Goal: Information Seeking & Learning: Compare options

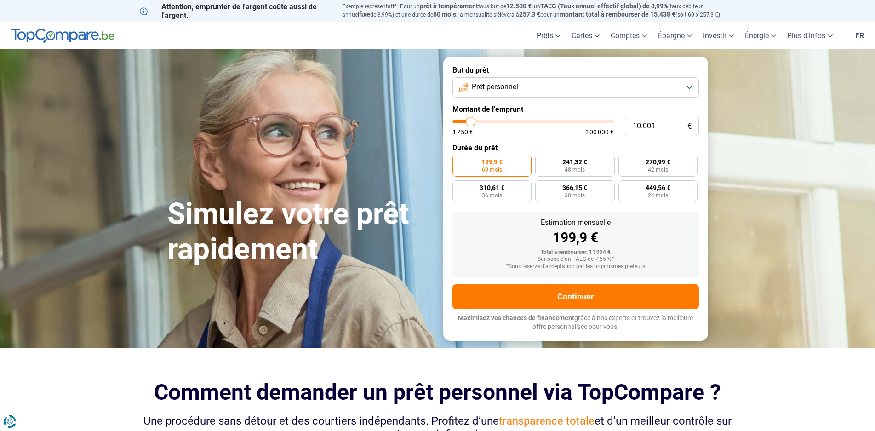
type input "9.500"
type input "9500"
type input "9.000"
type input "9000"
type input "8.500"
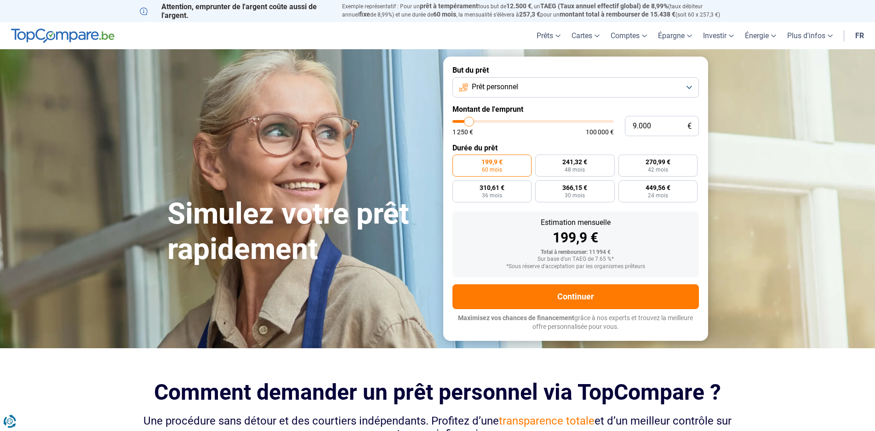
type input "8500"
type input "8.250"
type input "8250"
type input "8.000"
type input "8000"
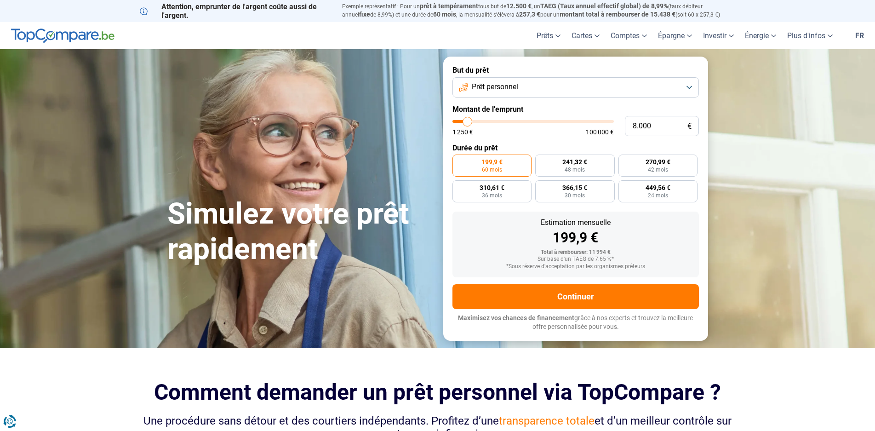
type input "7.500"
type input "7500"
type input "7.250"
type input "7250"
type input "7.000"
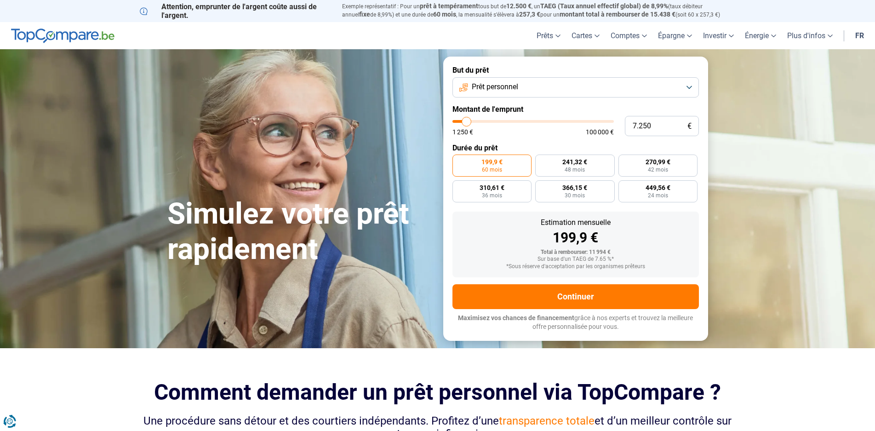
type input "7000"
type input "6.750"
type input "6750"
type input "6.500"
type input "6500"
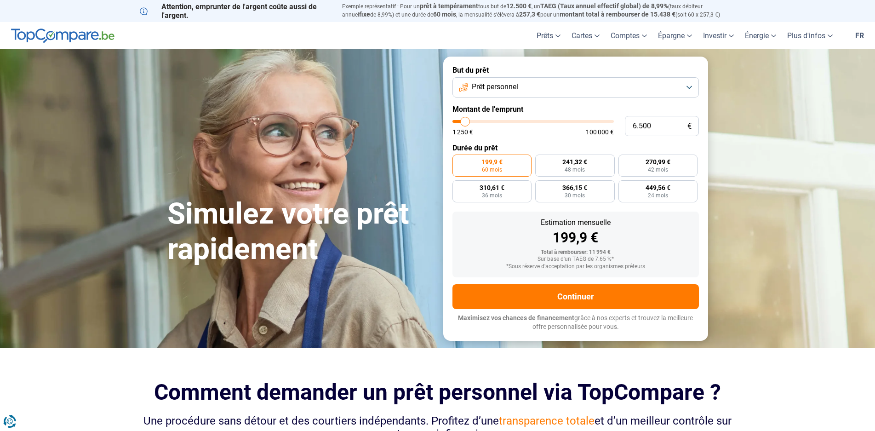
type input "6.000"
type input "6000"
type input "5.750"
type input "5750"
type input "5.500"
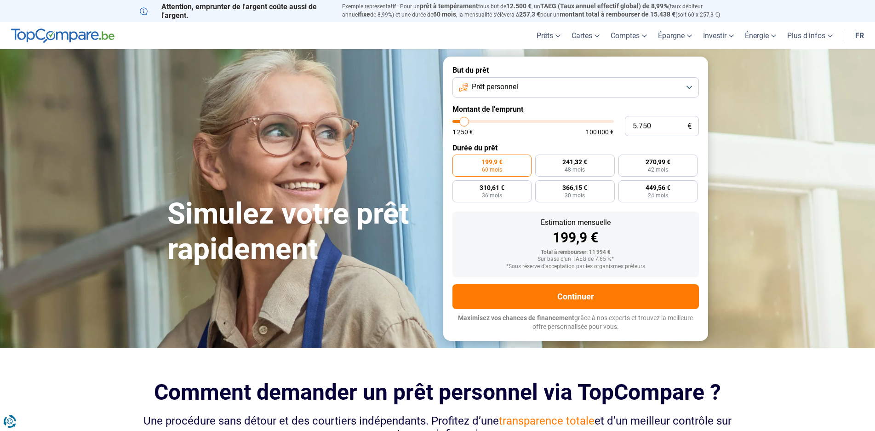
type input "5500"
type input "5.250"
type input "5250"
type input "5.000"
drag, startPoint x: 472, startPoint y: 121, endPoint x: 463, endPoint y: 122, distance: 8.8
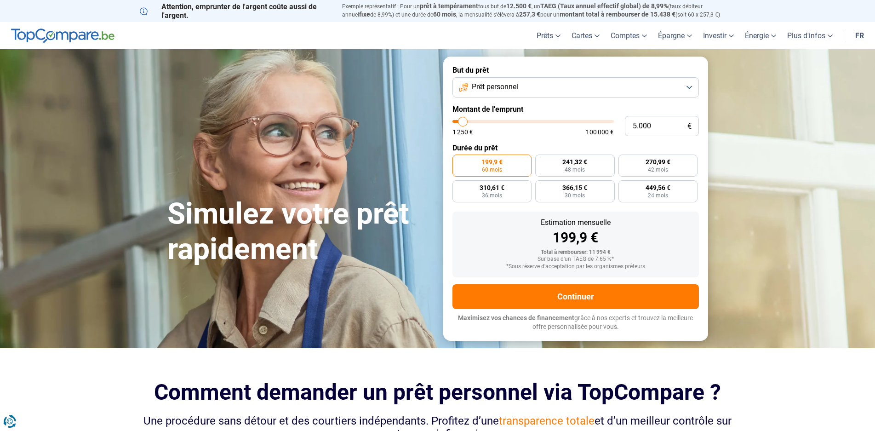
type input "5000"
click at [463, 122] on input "range" at bounding box center [533, 121] width 161 height 3
radio input "true"
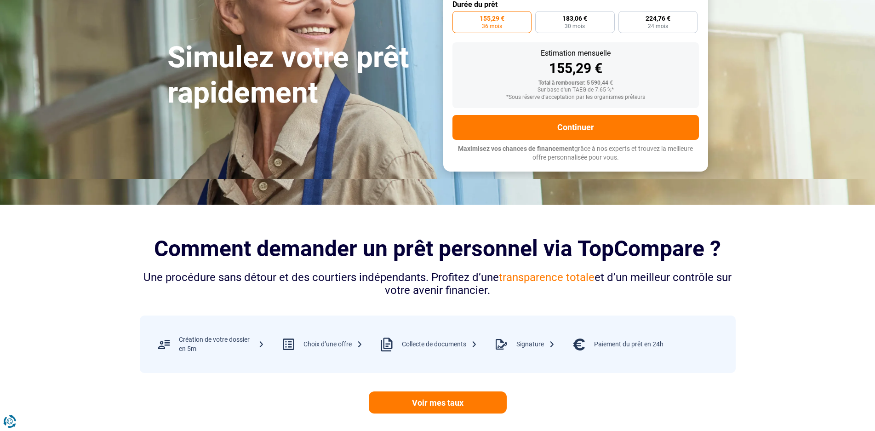
scroll to position [92, 0]
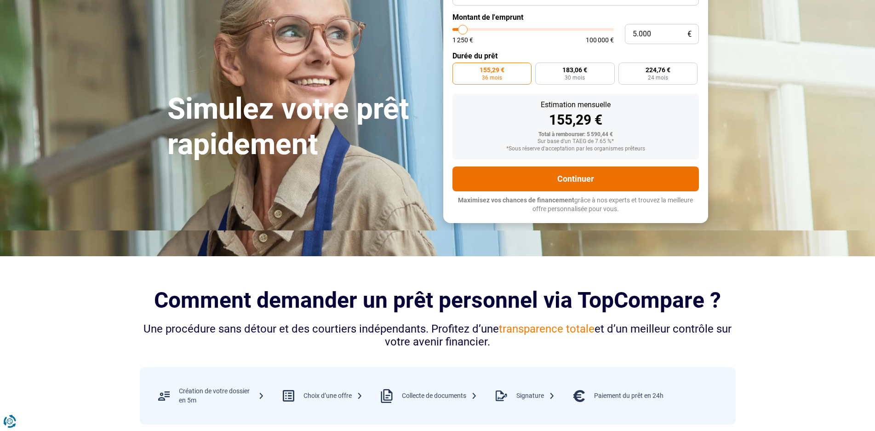
click at [648, 174] on button "Continuer" at bounding box center [576, 179] width 247 height 25
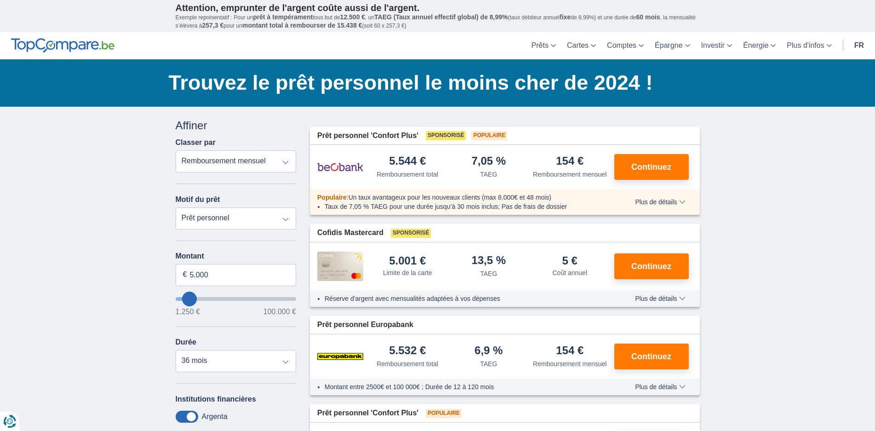
click at [288, 164] on select "Remboursement total TAEG Remboursement mensuel" at bounding box center [236, 161] width 121 height 22
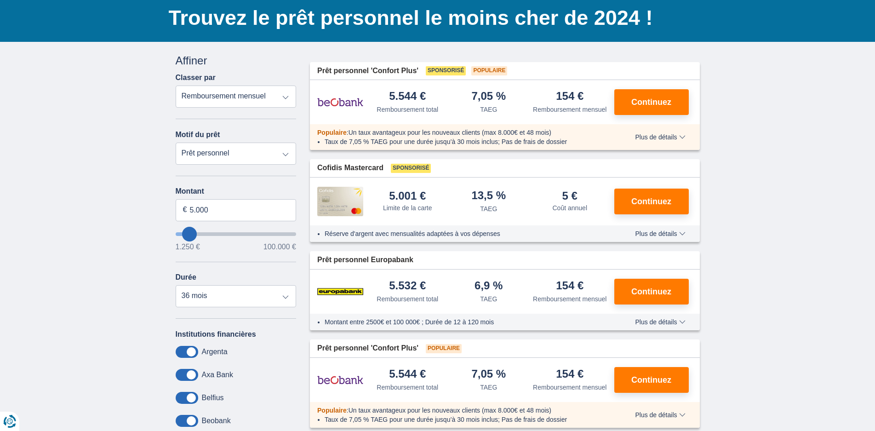
scroll to position [184, 0]
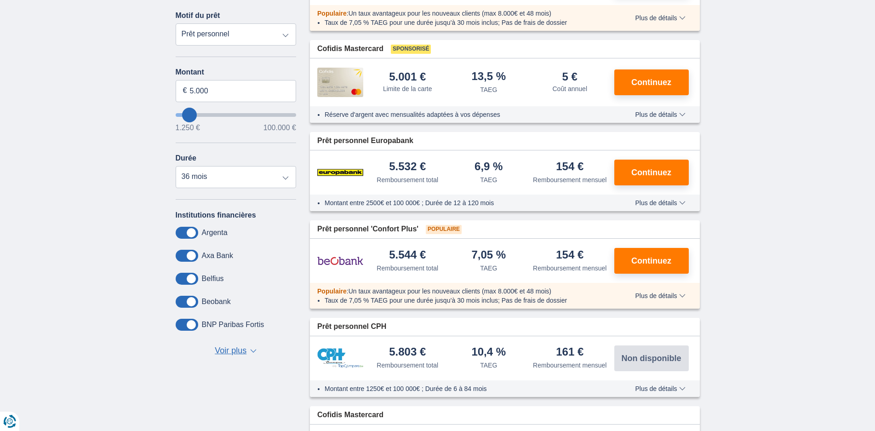
click at [240, 351] on span "Voir plus" at bounding box center [231, 351] width 32 height 12
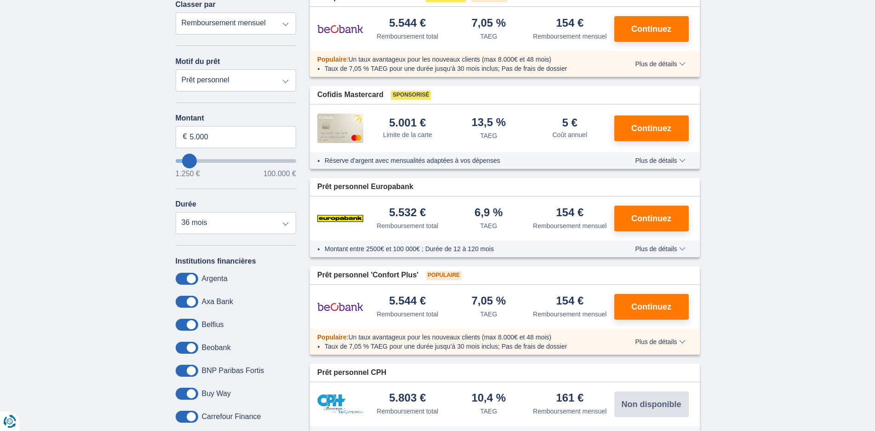
scroll to position [0, 0]
